Goal: Transaction & Acquisition: Purchase product/service

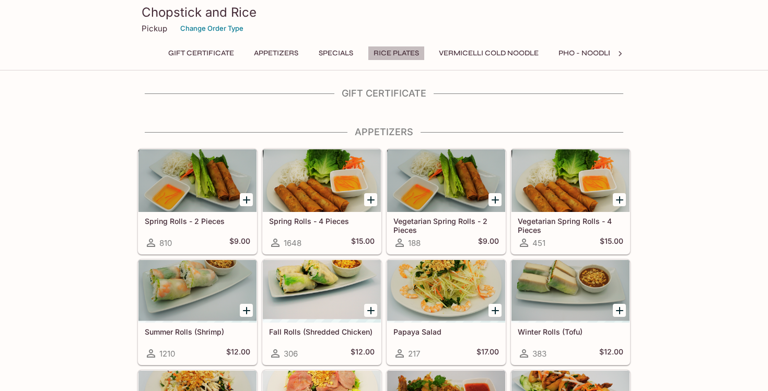
click at [395, 46] on button "Rice Plates" at bounding box center [396, 53] width 57 height 15
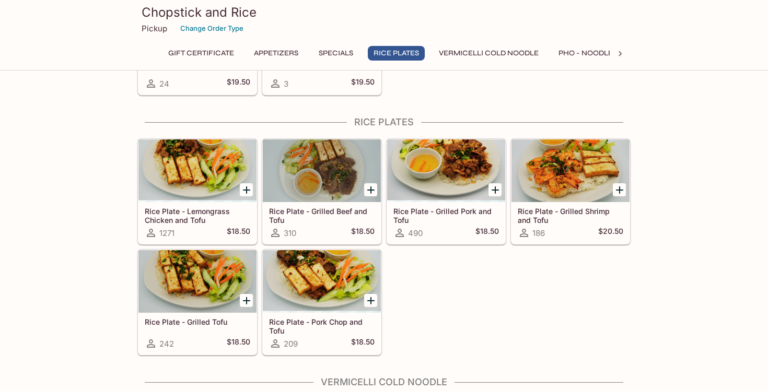
scroll to position [669, 0]
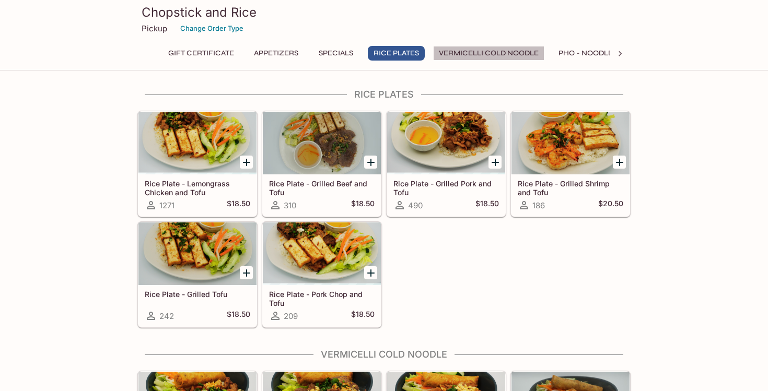
click at [469, 52] on button "Vermicelli Cold Noodle" at bounding box center [488, 53] width 111 height 15
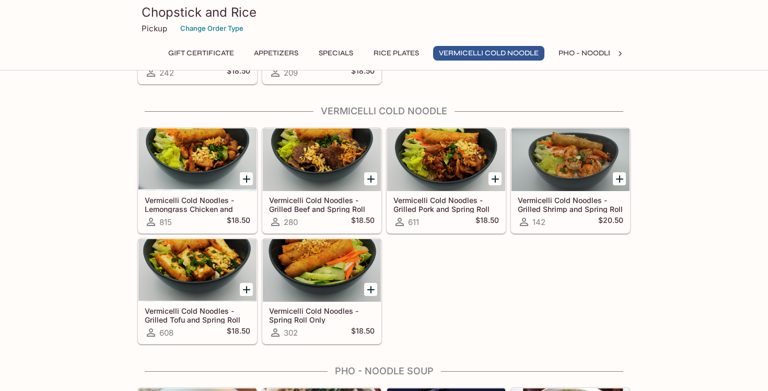
scroll to position [929, 0]
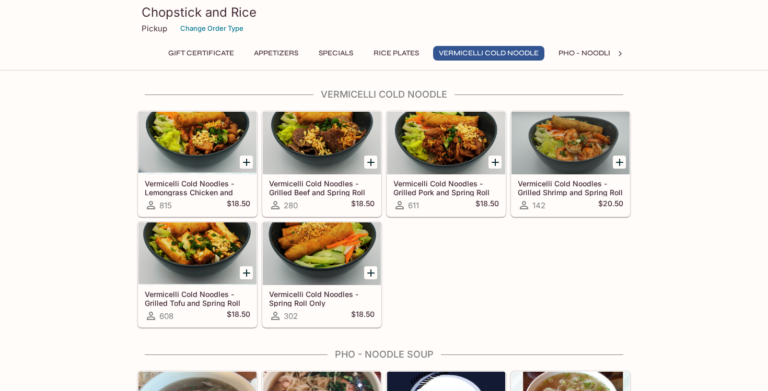
click at [332, 56] on button "Specials" at bounding box center [335, 53] width 47 height 15
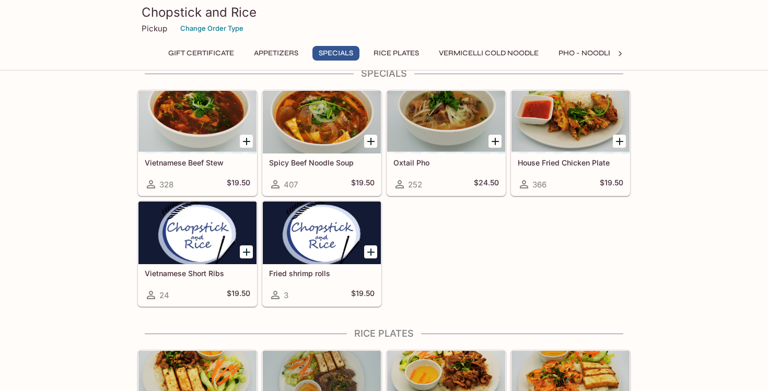
scroll to position [409, 0]
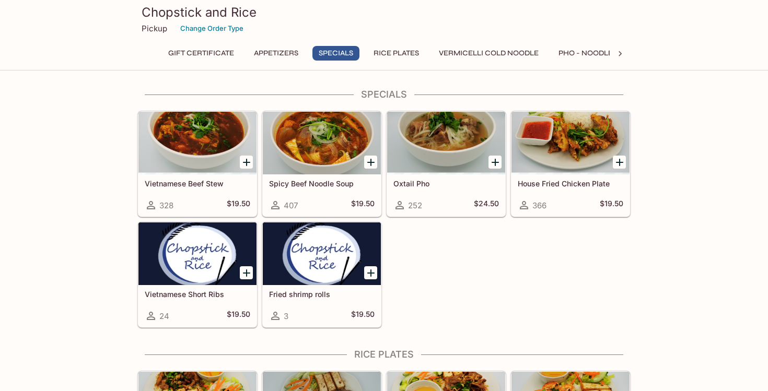
click at [624, 57] on icon at bounding box center [620, 54] width 10 height 10
click at [292, 50] on button "Pho - Noodle Soup" at bounding box center [296, 53] width 88 height 15
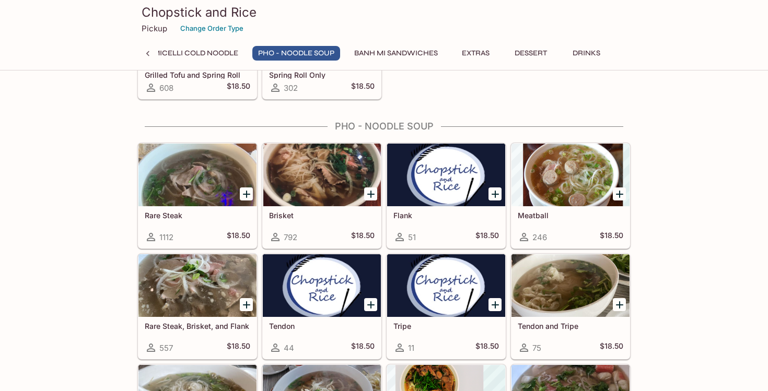
scroll to position [1189, 0]
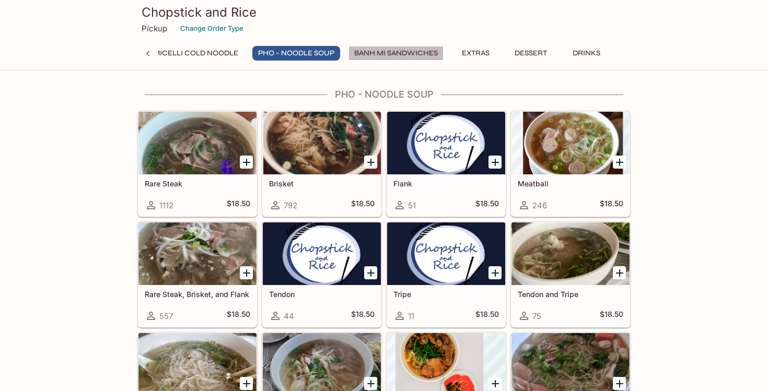
click at [430, 55] on button "Banh Mi Sandwiches" at bounding box center [395, 53] width 95 height 15
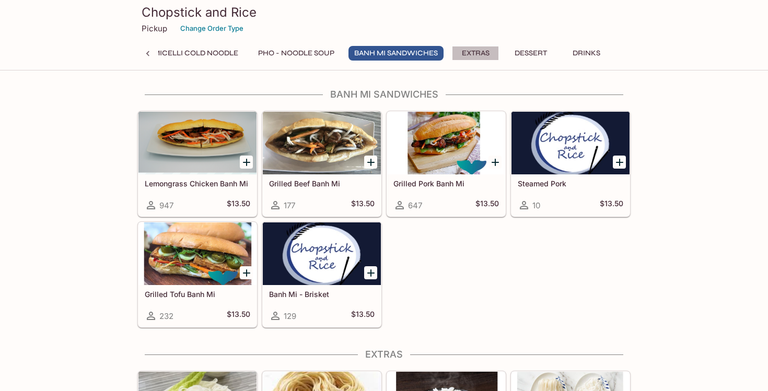
click at [466, 53] on button "Extras" at bounding box center [475, 53] width 47 height 15
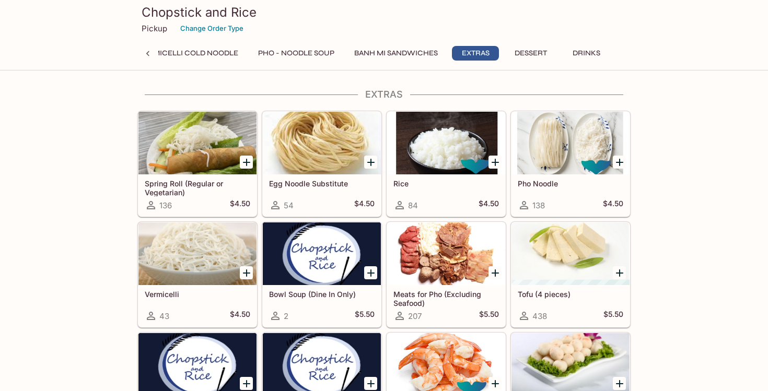
click at [324, 49] on button "Pho - Noodle Soup" at bounding box center [296, 53] width 88 height 15
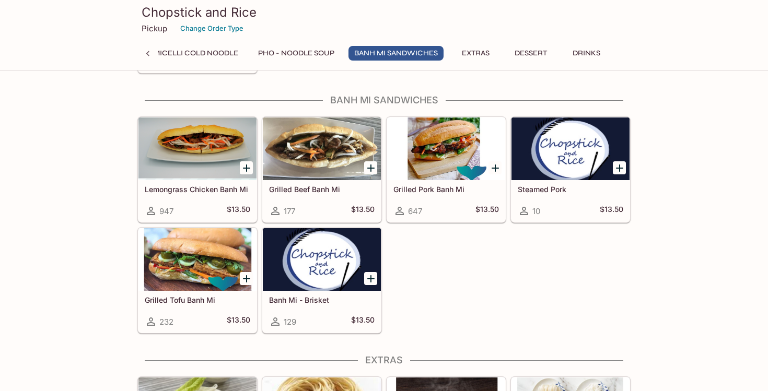
scroll to position [1794, 0]
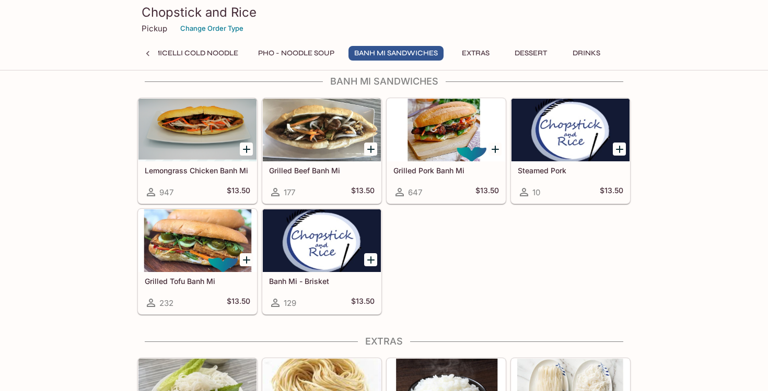
click at [193, 60] on button "Vermicelli Cold Noodle" at bounding box center [188, 53] width 111 height 15
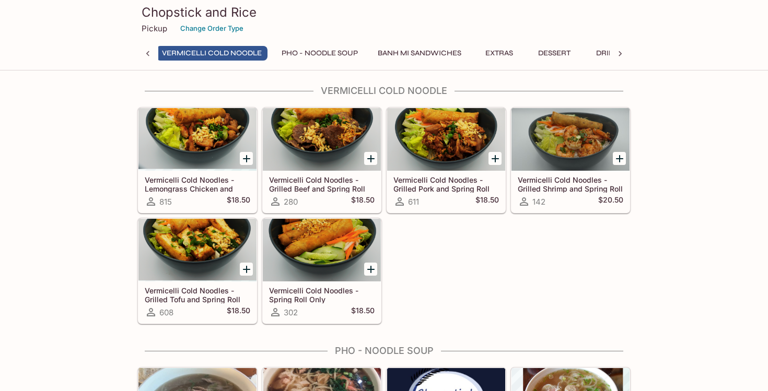
scroll to position [929, 0]
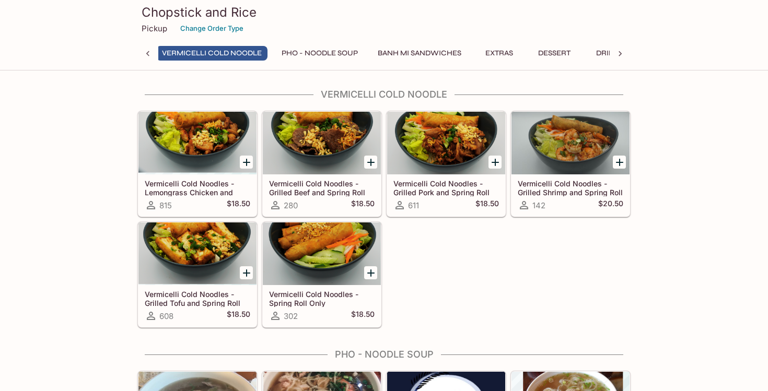
click at [620, 57] on icon at bounding box center [620, 54] width 10 height 10
click at [471, 51] on button "Extras" at bounding box center [475, 53] width 47 height 15
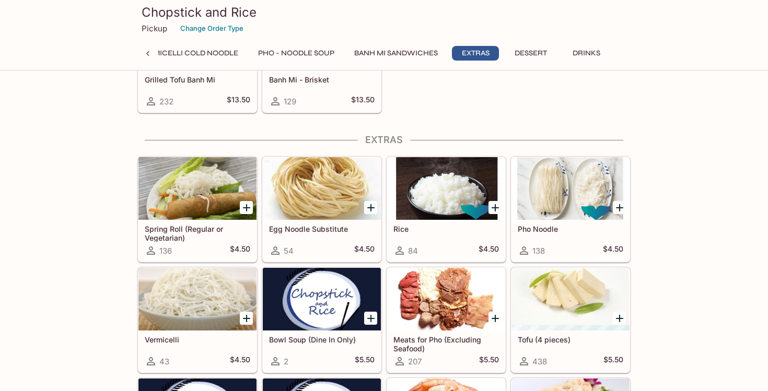
scroll to position [2041, 0]
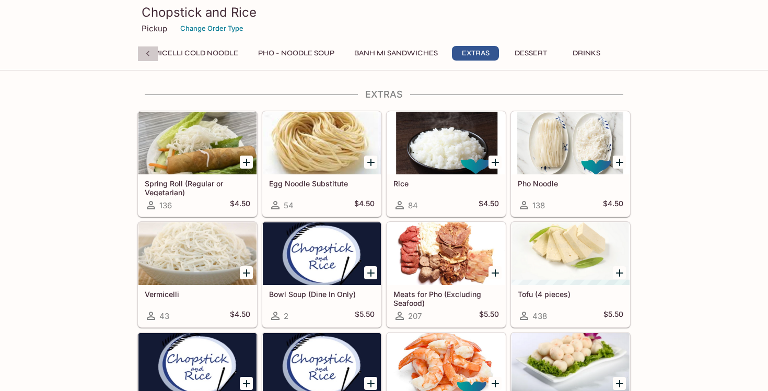
click at [147, 55] on icon at bounding box center [147, 53] width 3 height 5
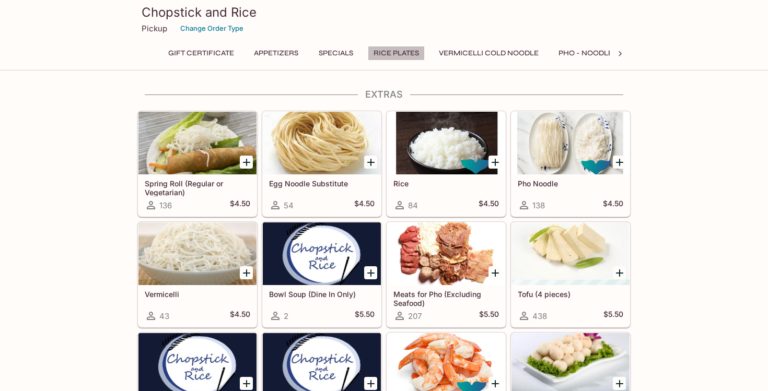
click at [393, 52] on button "Rice Plates" at bounding box center [396, 53] width 57 height 15
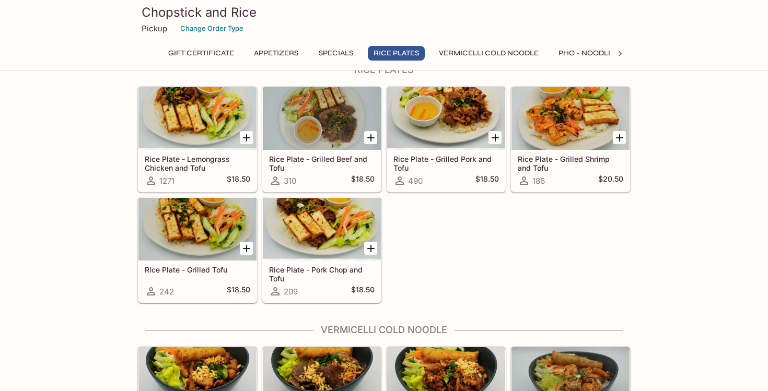
scroll to position [669, 0]
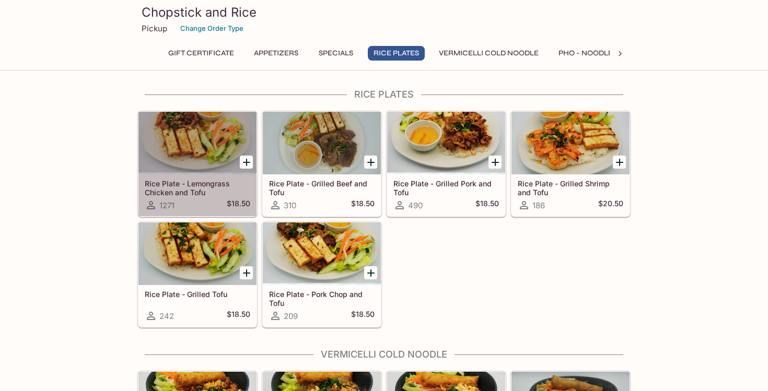
click at [188, 149] on div at bounding box center [197, 143] width 118 height 63
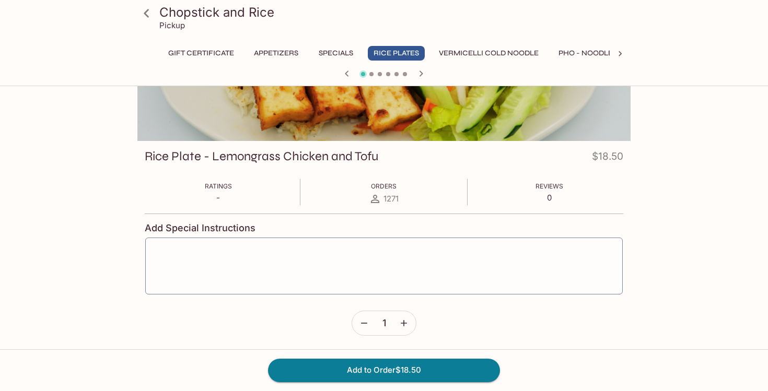
scroll to position [90, 0]
